Goal: Information Seeking & Learning: Learn about a topic

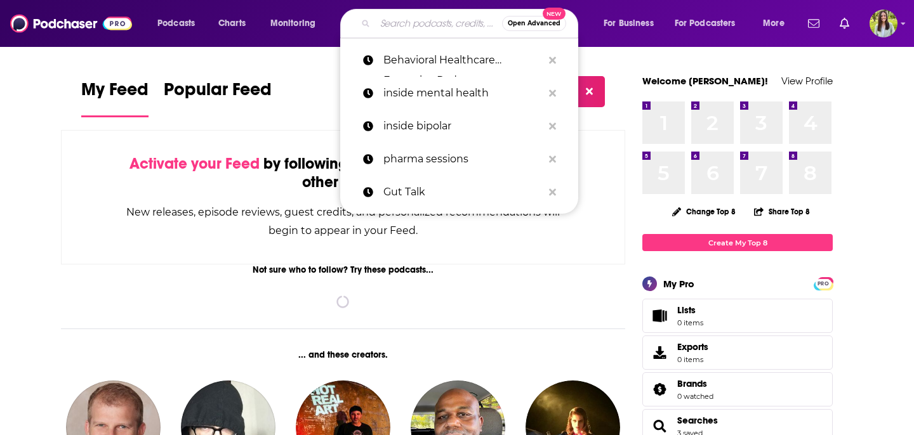
click at [413, 20] on input "Search podcasts, credits, & more..." at bounding box center [438, 23] width 127 height 20
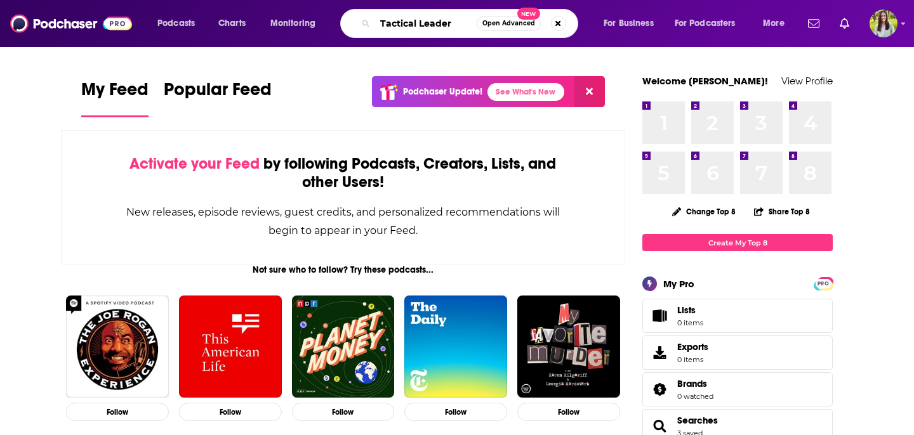
type input "Tactical Leader"
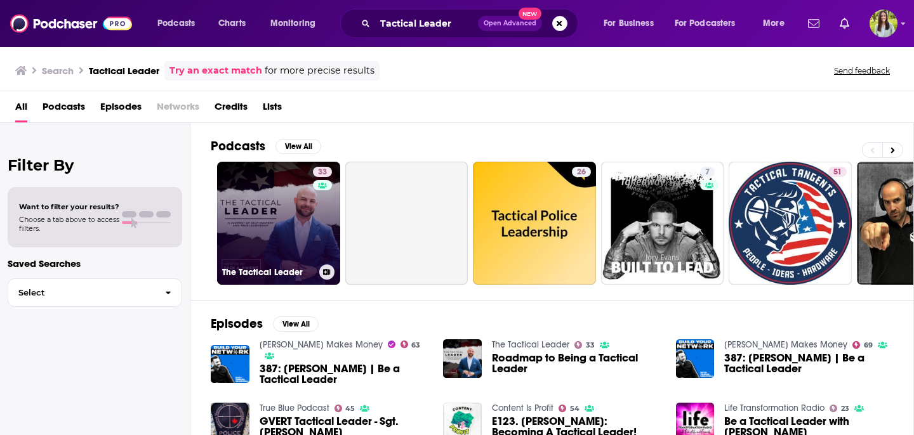
click at [269, 260] on link "33 The Tactical Leader" at bounding box center [278, 223] width 123 height 123
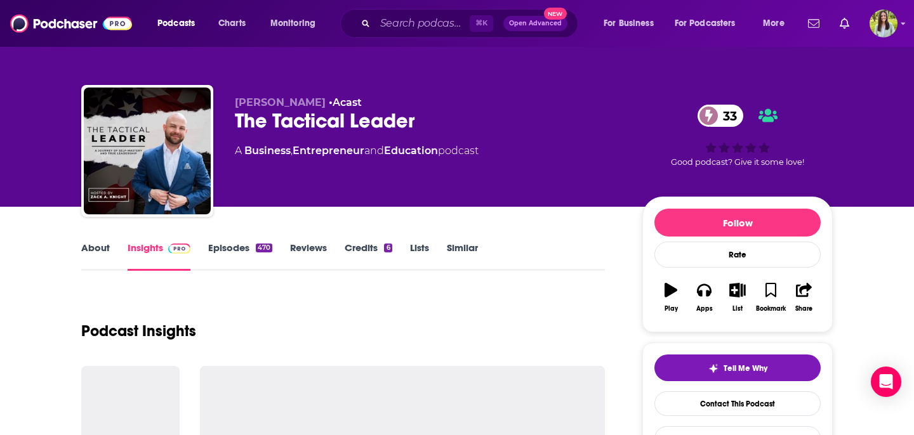
click at [234, 253] on link "Episodes 470" at bounding box center [240, 256] width 64 height 29
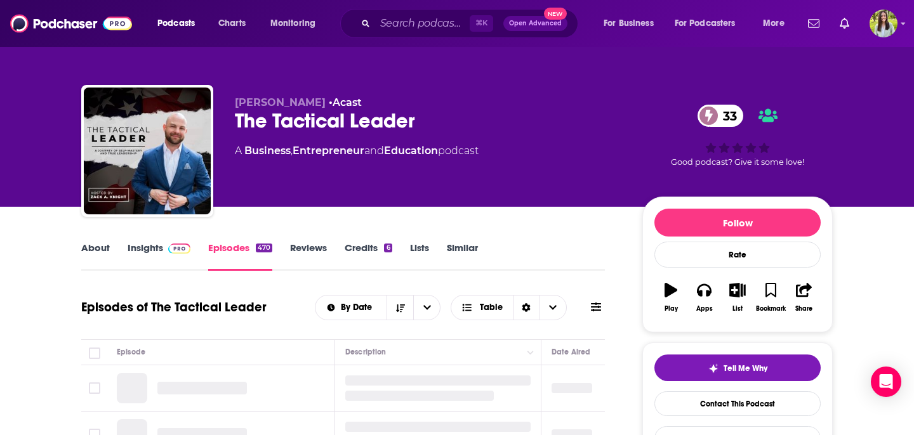
scroll to position [167, 0]
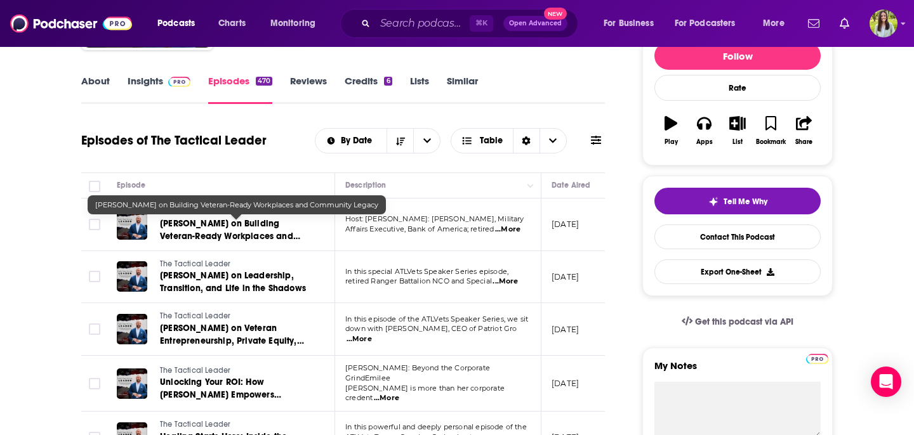
click at [279, 222] on span "[PERSON_NAME] on Building Veteran-Ready Workplaces and Community Legacy" at bounding box center [230, 236] width 140 height 36
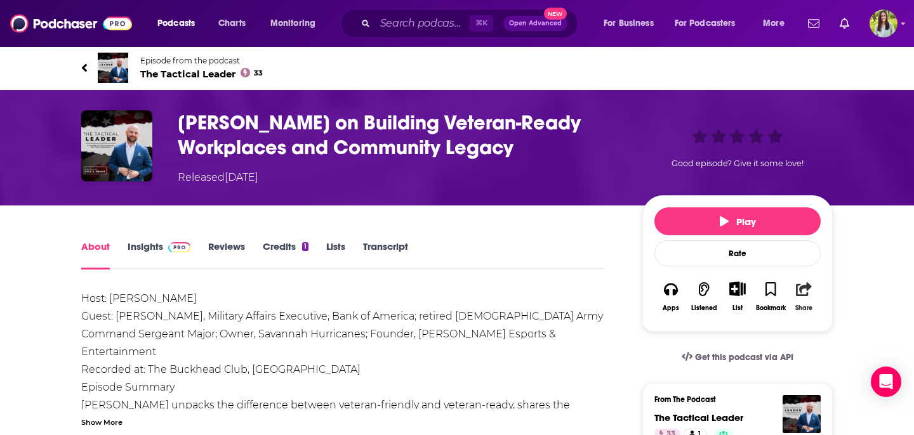
click at [806, 291] on icon "button" at bounding box center [804, 289] width 16 height 14
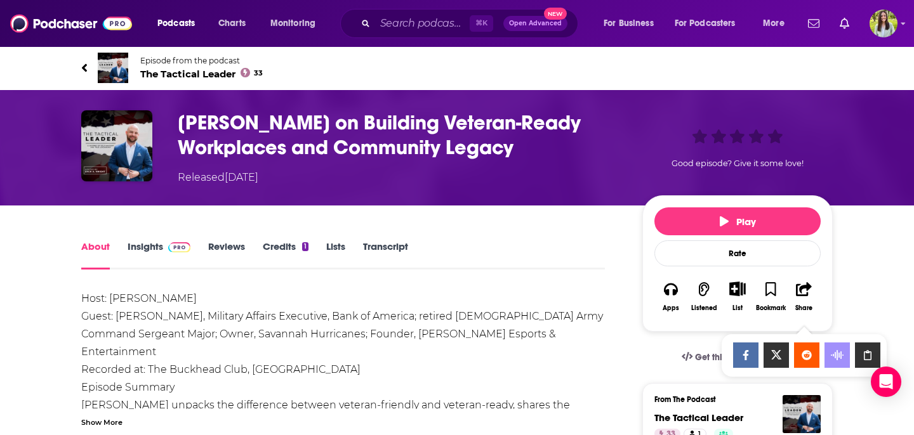
click at [870, 350] on icon "Show Share dropdown" at bounding box center [867, 355] width 25 height 10
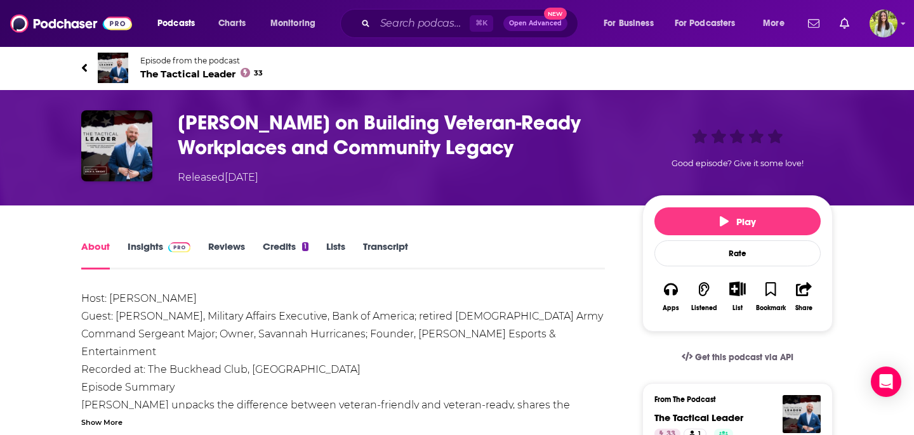
drag, startPoint x: 178, startPoint y: 123, endPoint x: 514, endPoint y: 147, distance: 337.2
click at [514, 147] on h1 "[PERSON_NAME] on Building Veteran-Ready Workplaces and Community Legacy" at bounding box center [400, 135] width 444 height 50
copy h1 "[PERSON_NAME] on Building Veteran-Ready Workplaces and Community Legacy"
click at [806, 284] on icon "button" at bounding box center [804, 289] width 16 height 14
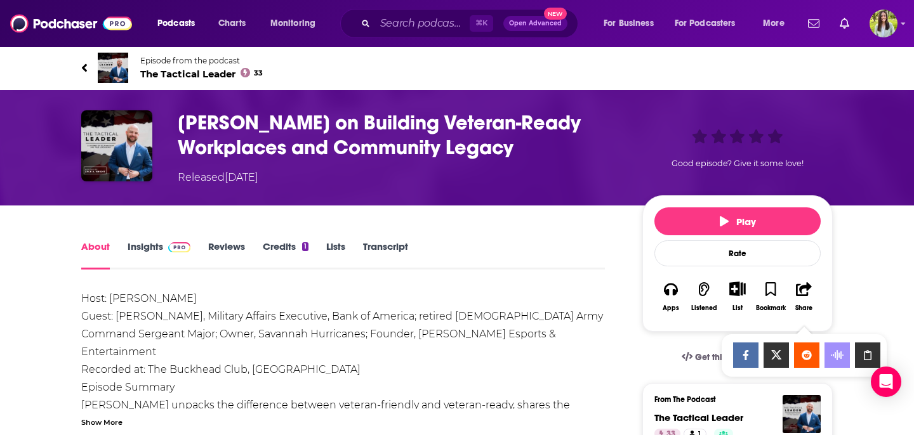
click at [866, 359] on icon "Show Share dropdown" at bounding box center [867, 355] width 25 height 10
